Goal: Browse casually: Explore the website without a specific task or goal

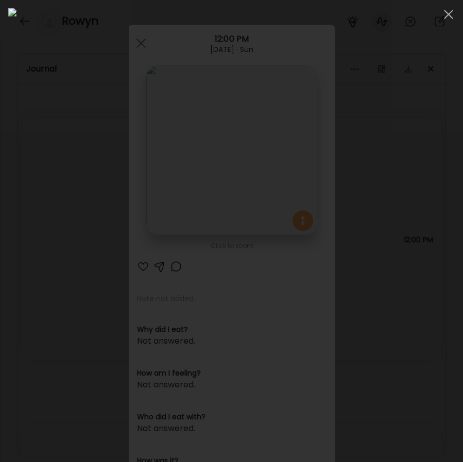
scroll to position [10845, 0]
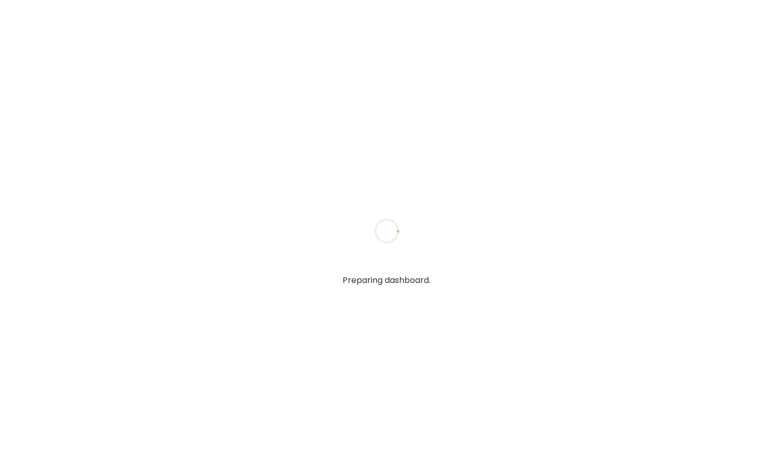
type input "**********"
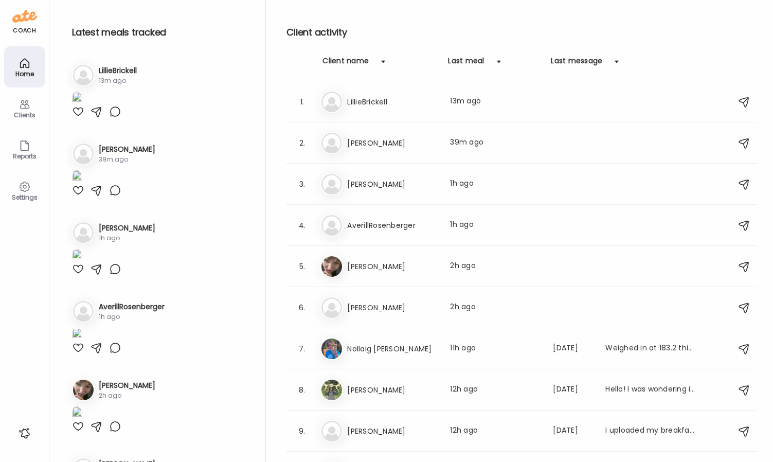
type input "**********"
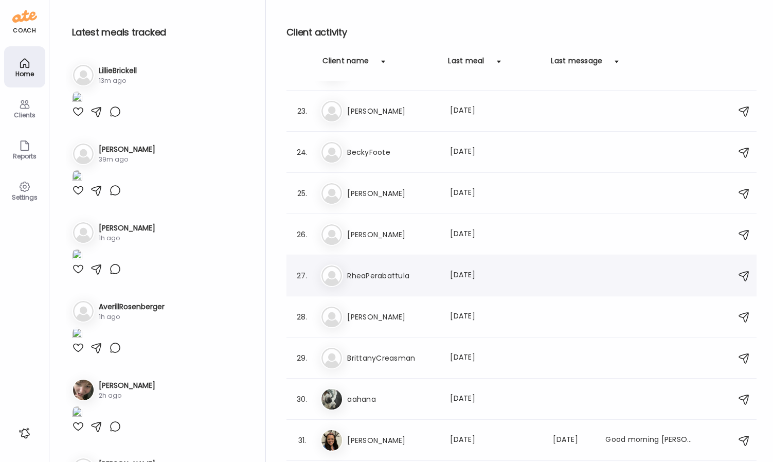
click at [415, 271] on h3 "RheaPerabattula" at bounding box center [392, 276] width 91 height 12
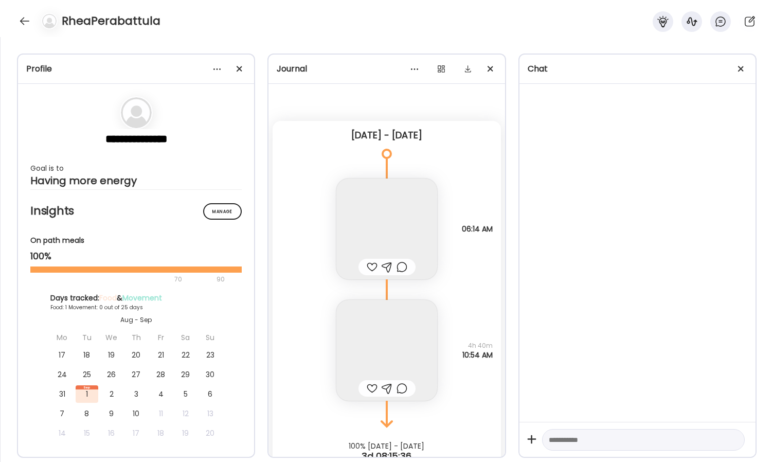
scroll to position [30, 0]
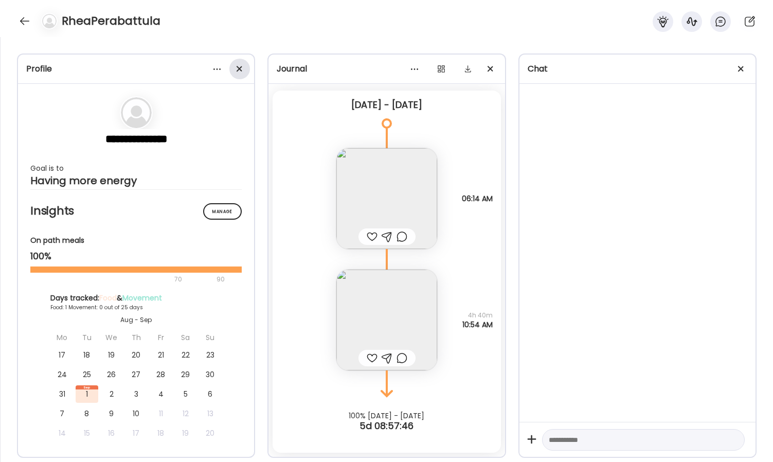
click at [238, 64] on div at bounding box center [239, 69] width 21 height 21
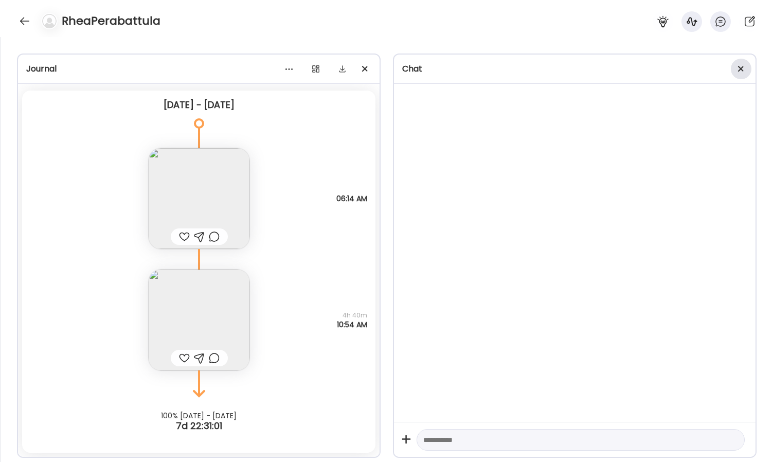
click at [744, 66] on div at bounding box center [741, 69] width 21 height 21
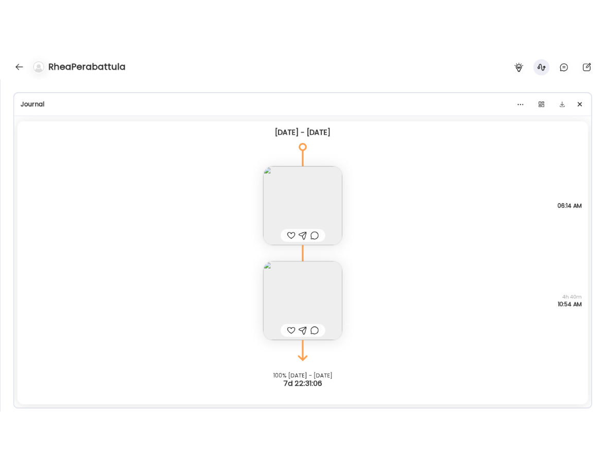
scroll to position [0, 0]
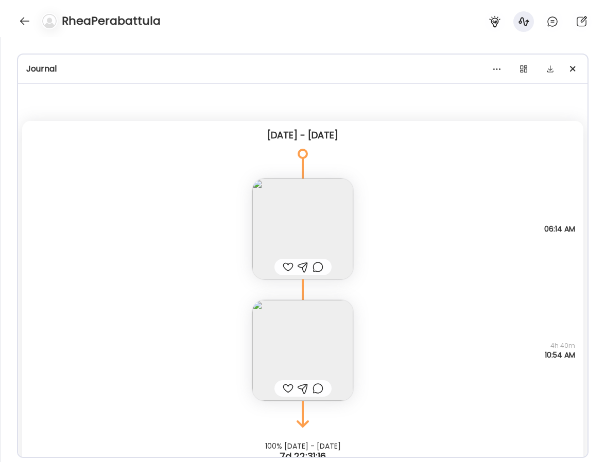
click at [306, 314] on img at bounding box center [302, 350] width 101 height 101
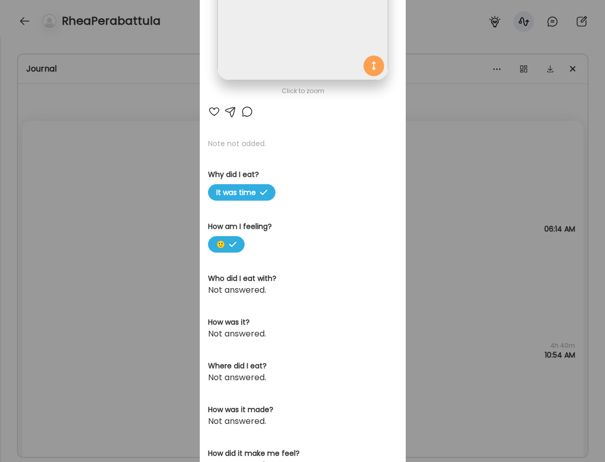
scroll to position [209, 0]
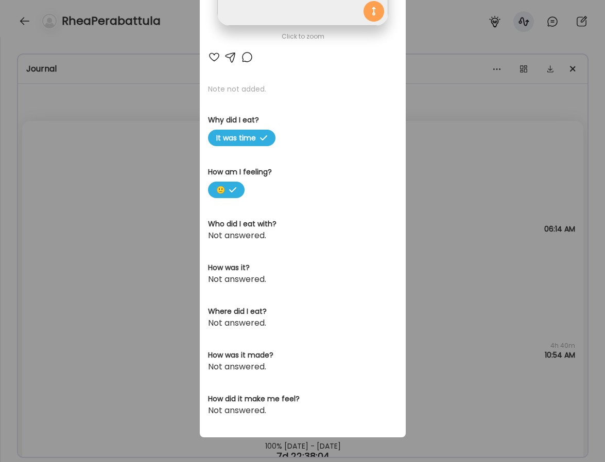
click at [152, 224] on div "Ate Coach Dashboard Wahoo! It’s official Take a moment to set up your Coach Pro…" at bounding box center [302, 231] width 605 height 462
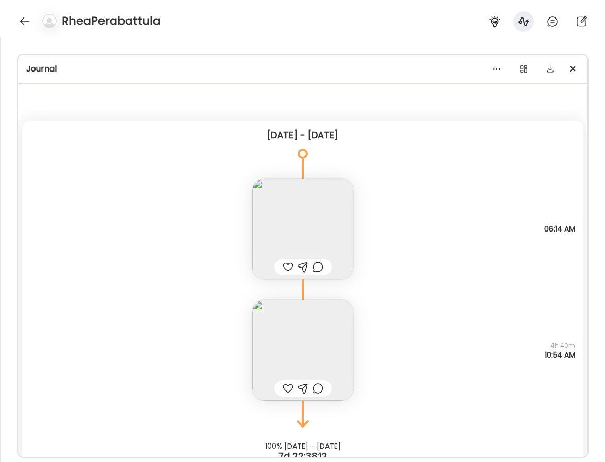
click at [253, 217] on img at bounding box center [302, 229] width 101 height 101
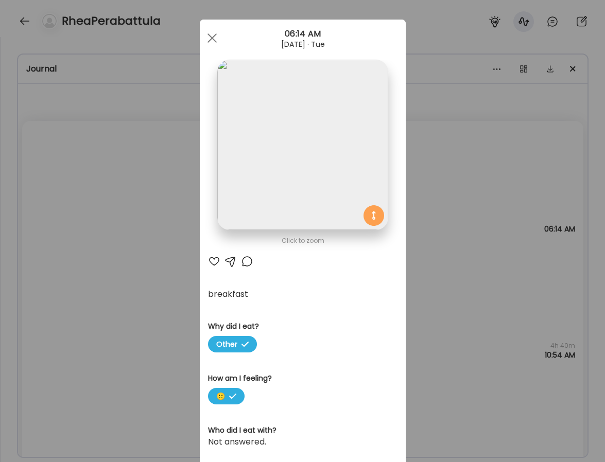
scroll to position [0, 0]
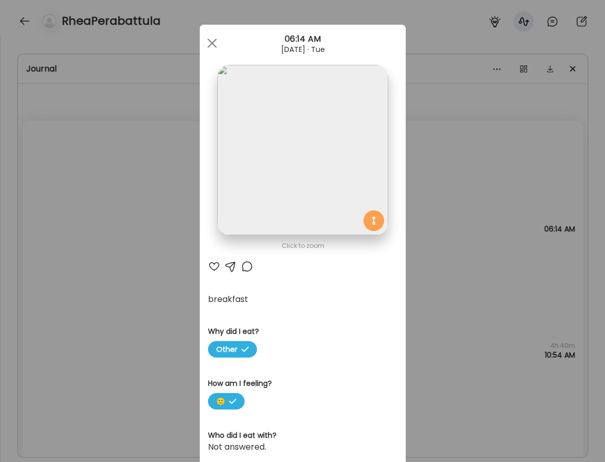
click at [137, 256] on div "Ate Coach Dashboard Wahoo! It’s official Take a moment to set up your Coach Pro…" at bounding box center [302, 231] width 605 height 462
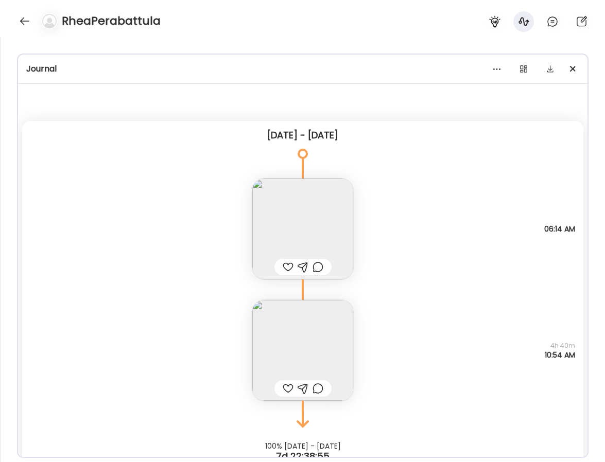
click at [328, 327] on img at bounding box center [302, 350] width 101 height 101
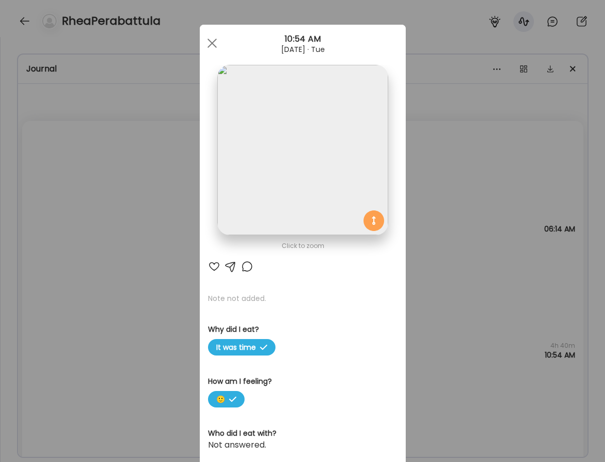
click at [301, 172] on img at bounding box center [302, 150] width 170 height 170
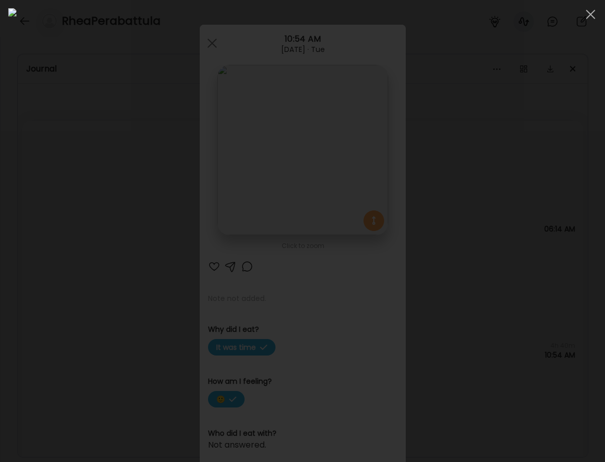
click at [50, 121] on div at bounding box center [302, 231] width 588 height 446
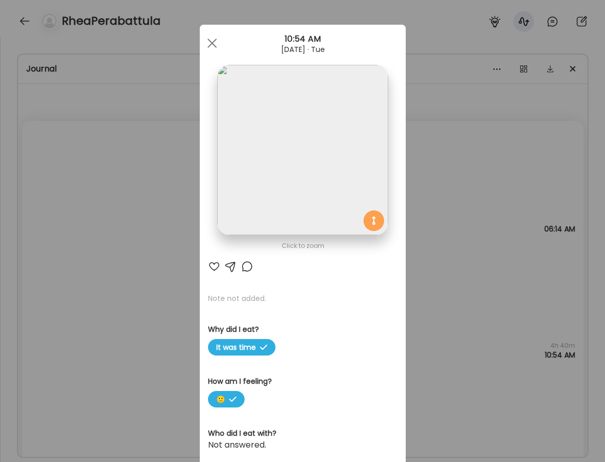
click at [266, 88] on img at bounding box center [302, 150] width 170 height 170
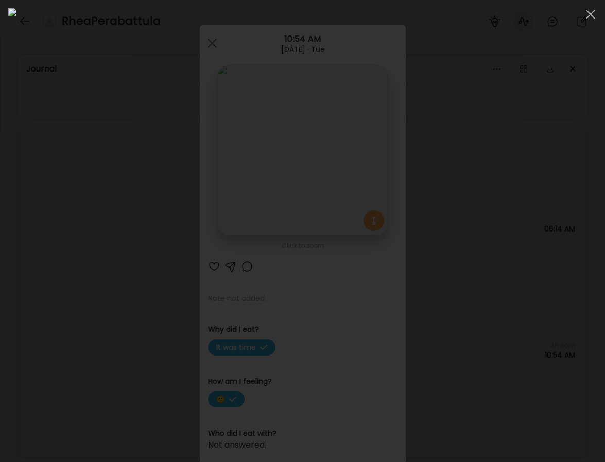
click at [53, 167] on div at bounding box center [302, 231] width 588 height 446
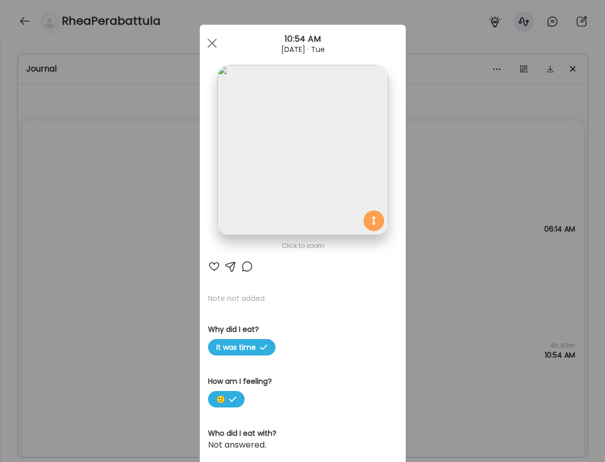
click at [48, 168] on div "Ate Coach Dashboard Wahoo! It’s official Take a moment to set up your Coach Pro…" at bounding box center [302, 231] width 605 height 462
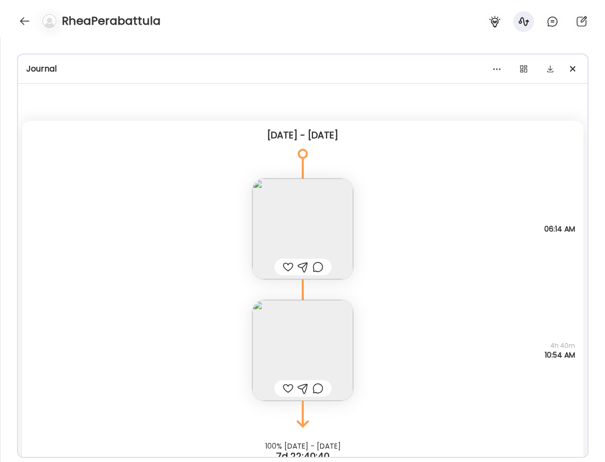
click at [307, 190] on img at bounding box center [302, 229] width 101 height 101
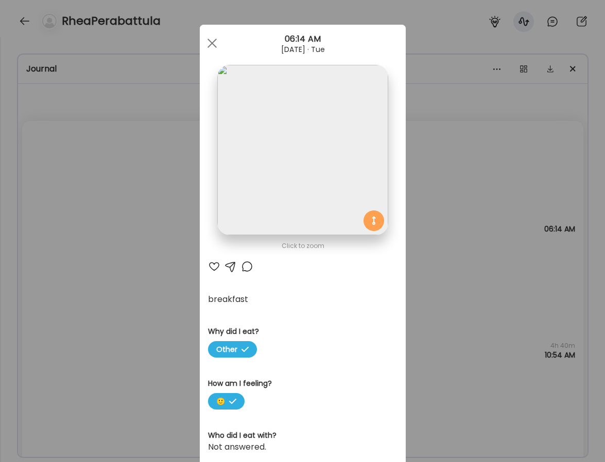
click at [169, 285] on div "Ate Coach Dashboard Wahoo! It’s official Take a moment to set up your Coach Pro…" at bounding box center [302, 231] width 605 height 462
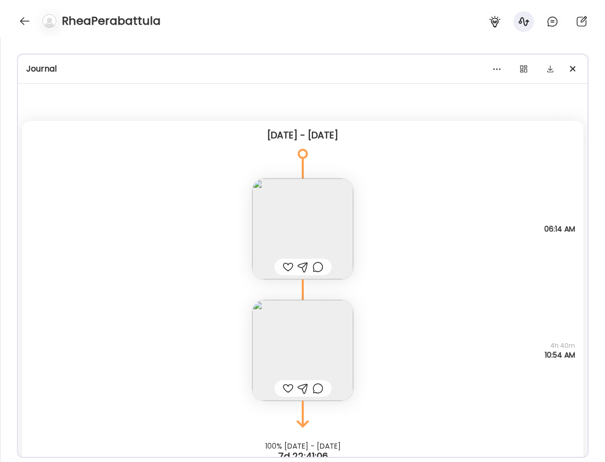
scroll to position [30, 0]
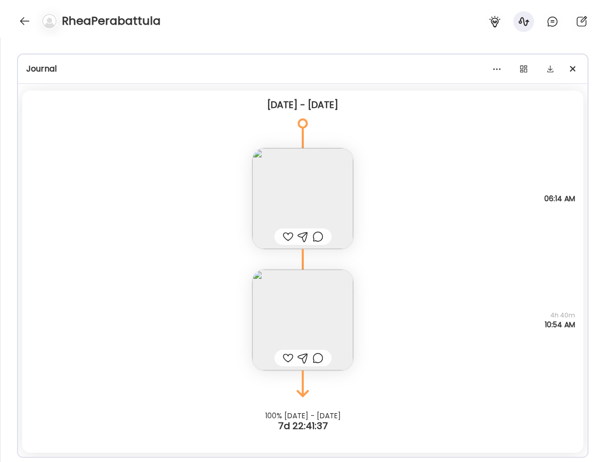
click at [294, 300] on img at bounding box center [302, 320] width 101 height 101
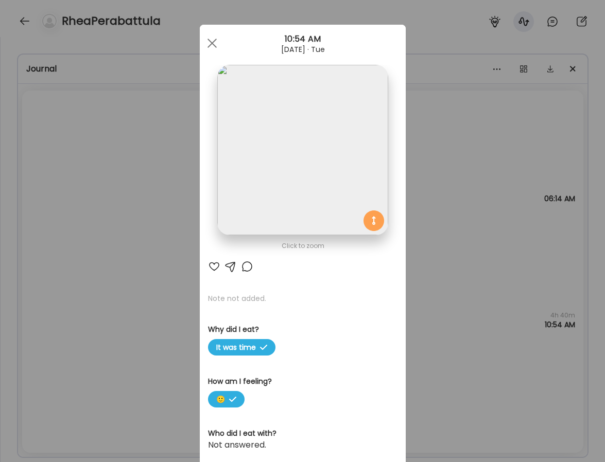
click at [316, 205] on img at bounding box center [302, 150] width 170 height 170
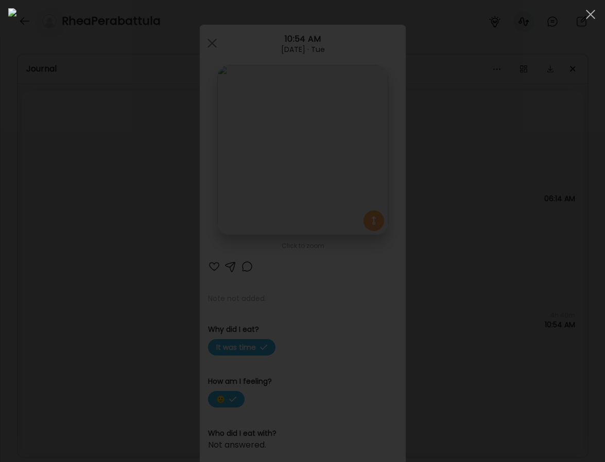
click at [66, 100] on div at bounding box center [302, 231] width 588 height 446
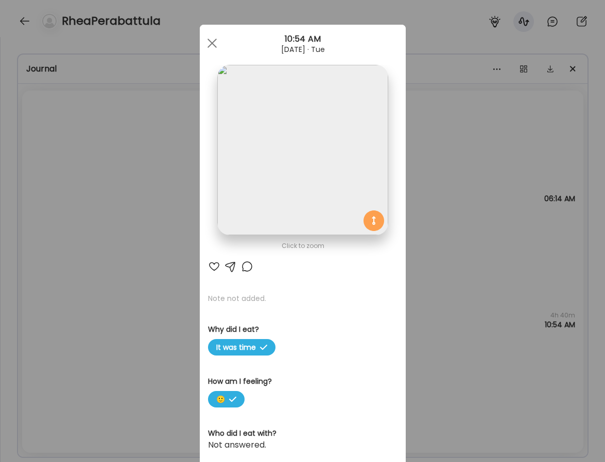
click at [144, 186] on div "Ate Coach Dashboard Wahoo! It’s official Take a moment to set up your Coach Pro…" at bounding box center [302, 231] width 605 height 462
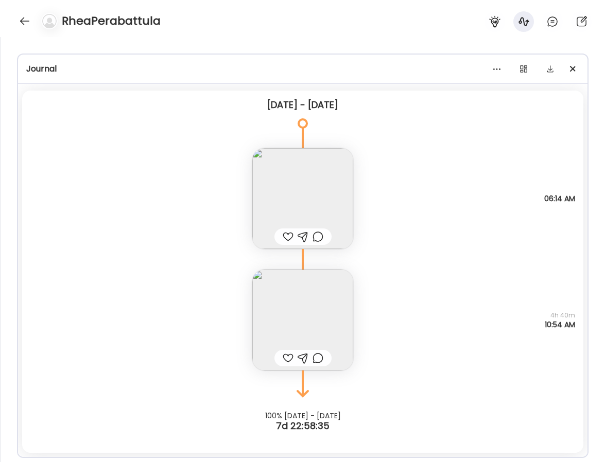
click at [274, 191] on img at bounding box center [302, 198] width 101 height 101
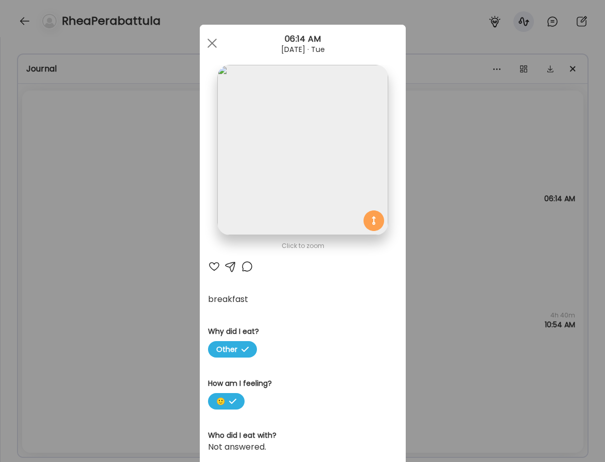
scroll to position [0, 0]
